Goal: Task Accomplishment & Management: Complete application form

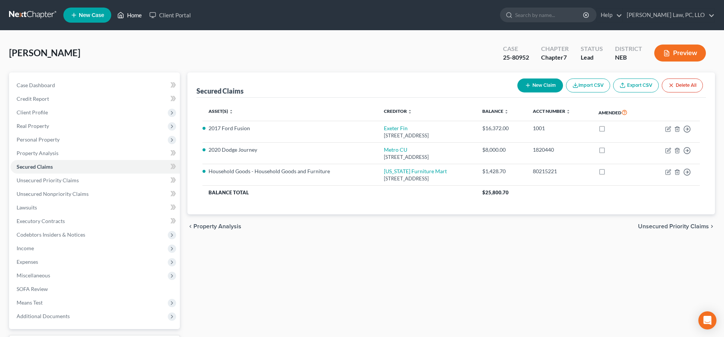
click at [120, 15] on polyline at bounding box center [121, 16] width 2 height 3
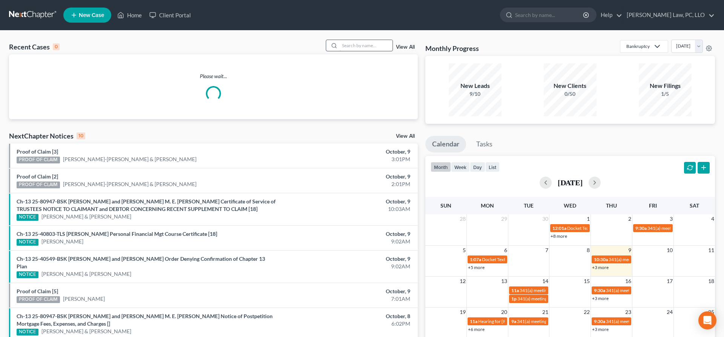
click at [387, 47] on input "search" at bounding box center [366, 45] width 53 height 11
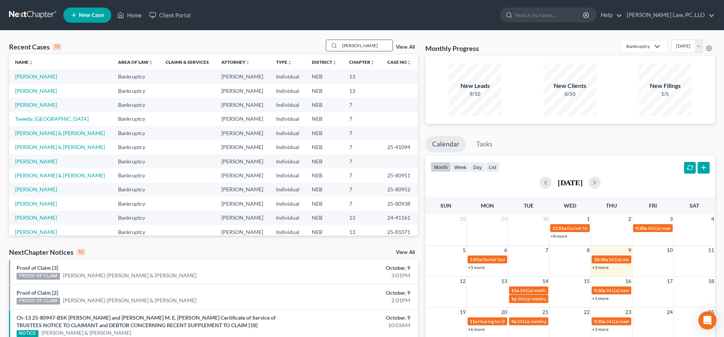
type input "[PERSON_NAME]"
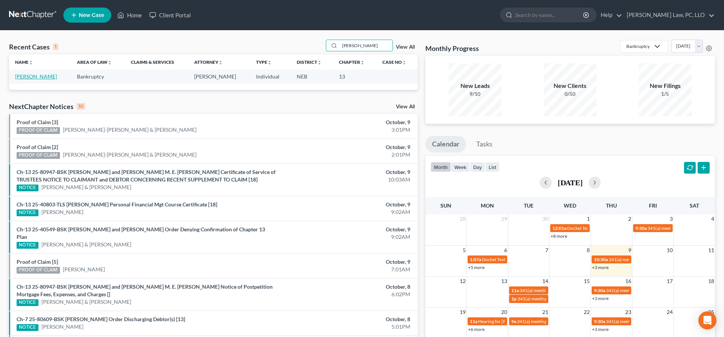
click at [26, 78] on link "[PERSON_NAME]" at bounding box center [36, 76] width 42 height 6
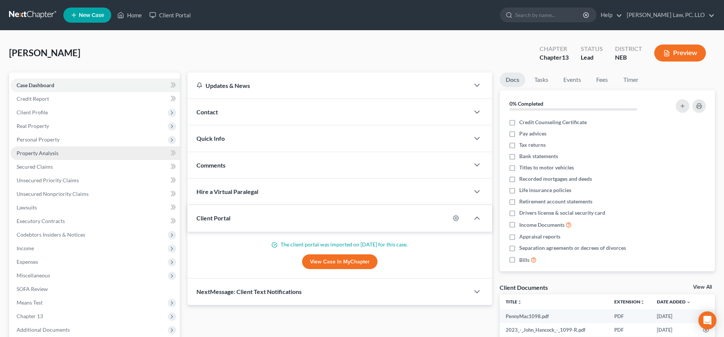
click at [66, 156] on link "Property Analysis" at bounding box center [95, 153] width 169 height 14
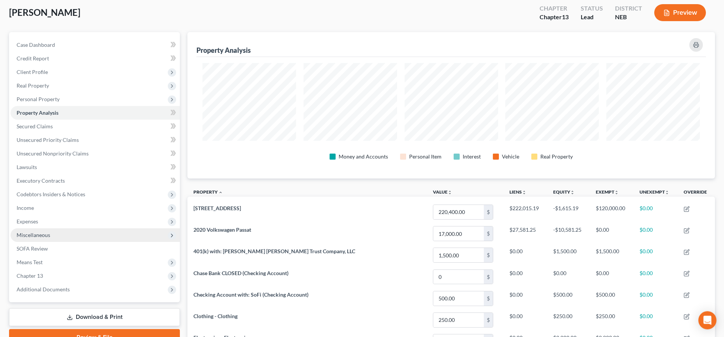
scroll to position [38, 0]
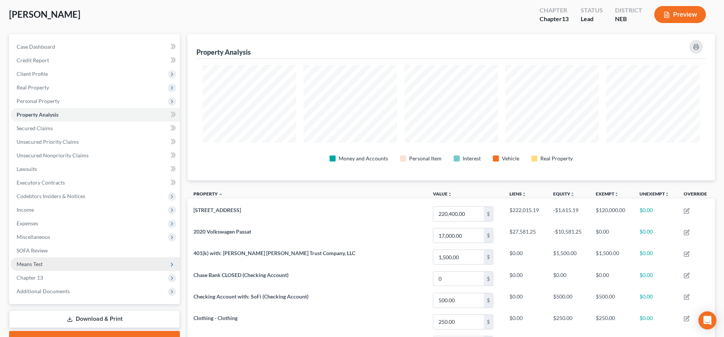
click at [49, 262] on span "Means Test" at bounding box center [95, 264] width 169 height 14
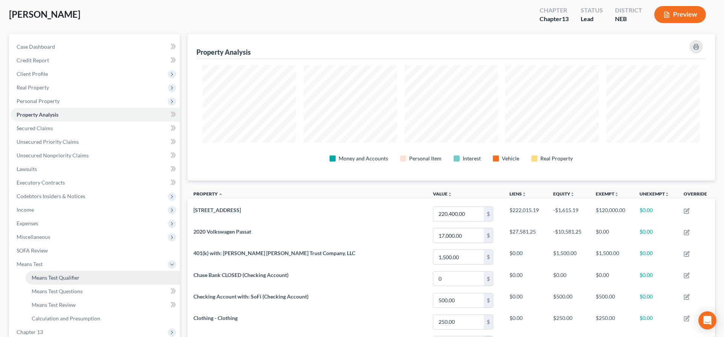
click at [56, 276] on span "Means Test Qualifier" at bounding box center [56, 277] width 48 height 6
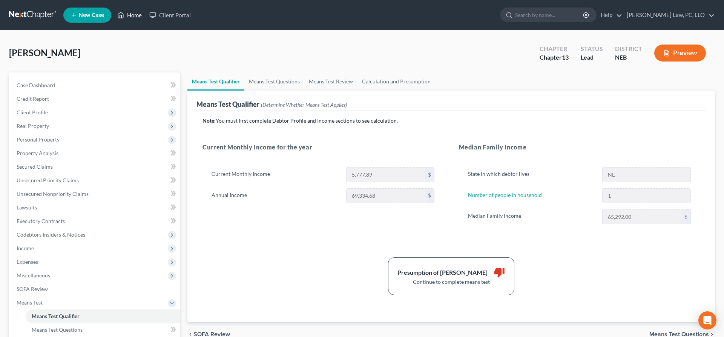
click at [128, 14] on link "Home" at bounding box center [130, 15] width 32 height 14
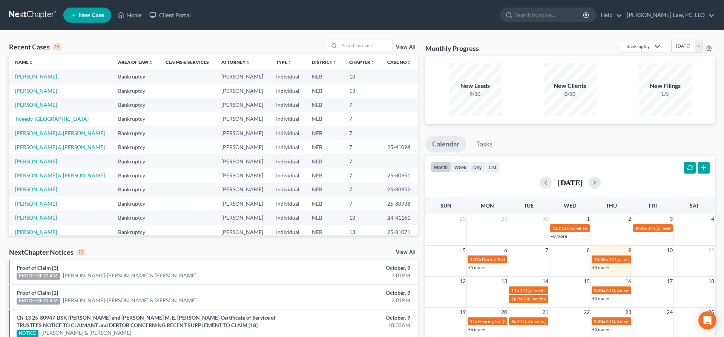
click at [94, 15] on span "New Case" at bounding box center [91, 15] width 25 height 6
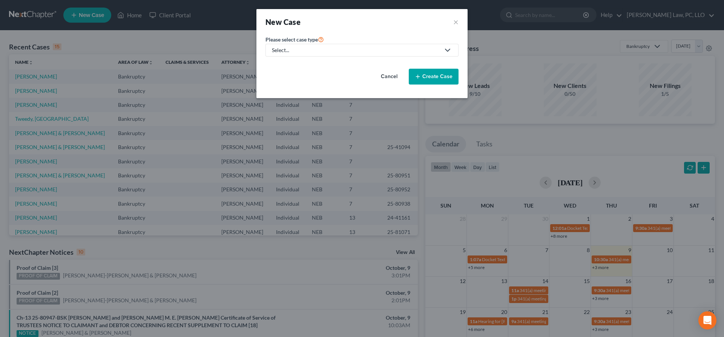
click at [347, 55] on link "Select..." at bounding box center [362, 50] width 193 height 13
click at [332, 66] on div "Bankruptcy" at bounding box center [309, 65] width 72 height 8
select select "48"
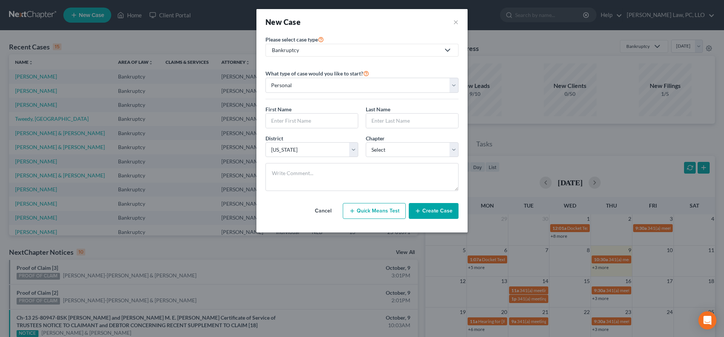
click at [327, 212] on button "Cancel" at bounding box center [323, 210] width 33 height 15
